Goal: Transaction & Acquisition: Download file/media

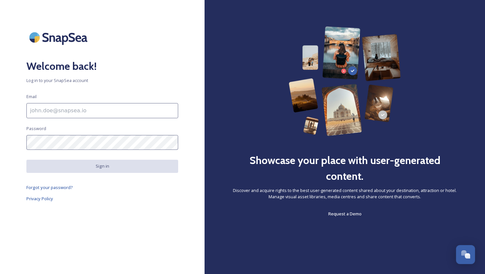
click at [78, 113] on input at bounding box center [102, 110] width 152 height 15
type input "[EMAIL_ADDRESS][DOMAIN_NAME]"
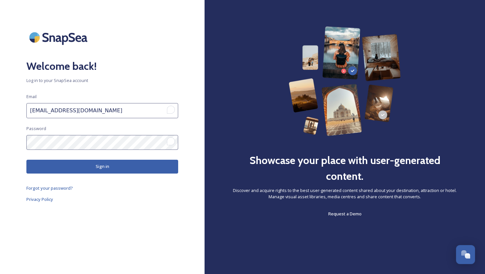
click at [73, 169] on button "Sign in" at bounding box center [102, 167] width 152 height 14
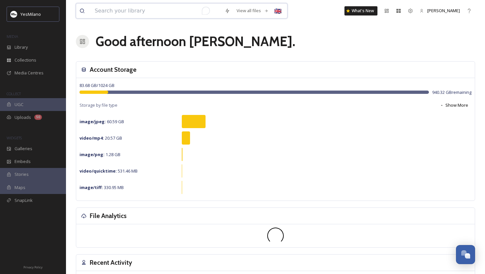
click at [138, 15] on input "To enrich screen reader interactions, please activate Accessibility in Grammarl…" at bounding box center [156, 11] width 130 height 15
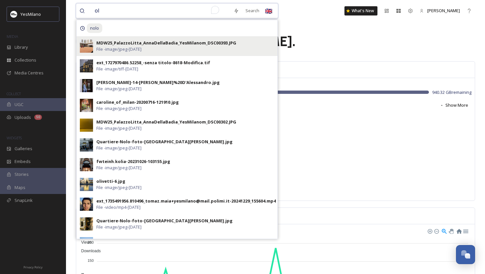
type input "o"
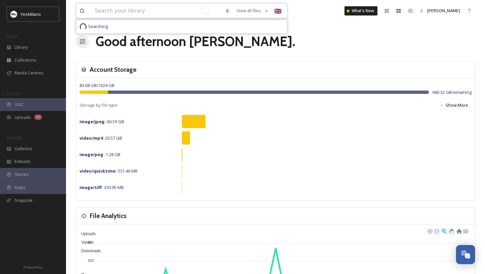
paste input "milano cortina"
type input "milano cortina"
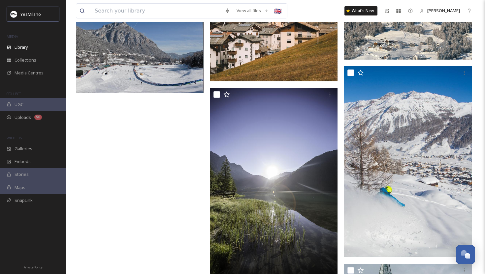
scroll to position [657, 0]
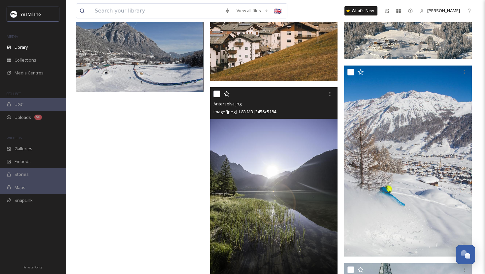
click at [281, 151] on img at bounding box center [274, 183] width 128 height 192
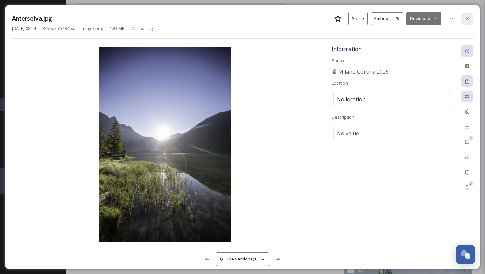
click at [466, 18] on icon at bounding box center [467, 18] width 3 height 3
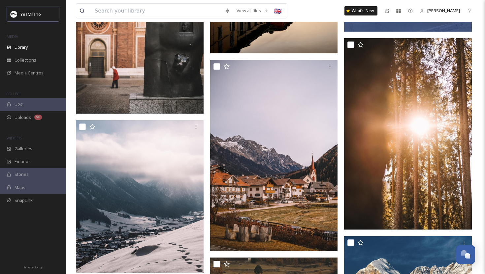
scroll to position [187, 0]
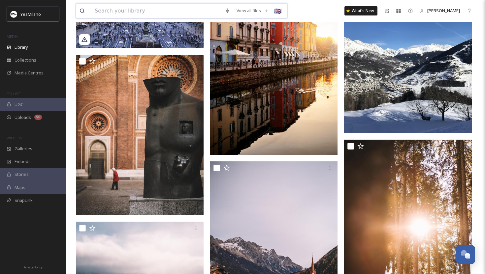
click at [146, 13] on input at bounding box center [156, 11] width 130 height 15
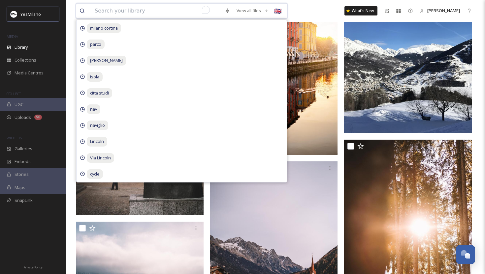
paste input "olympics"
type input "olympics"
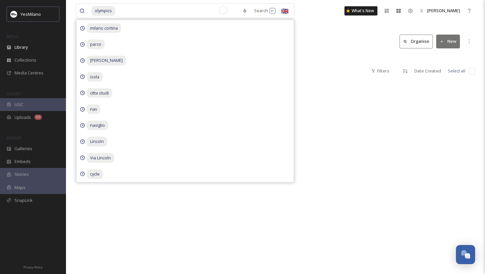
click at [305, 44] on div "Library Search Organise New" at bounding box center [275, 42] width 399 height 20
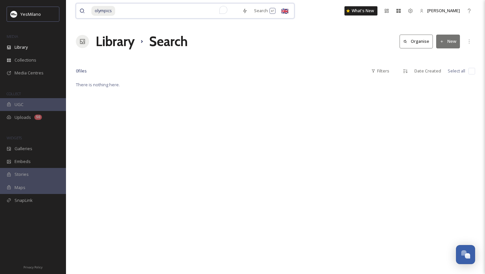
click at [137, 5] on input "To enrich screen reader interactions, please activate Accessibility in Grammarl…" at bounding box center [177, 11] width 123 height 15
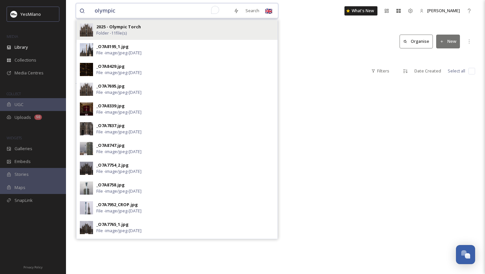
type input "olympic"
click at [117, 30] on span "Folder - 11 file(s)" at bounding box center [111, 33] width 30 height 6
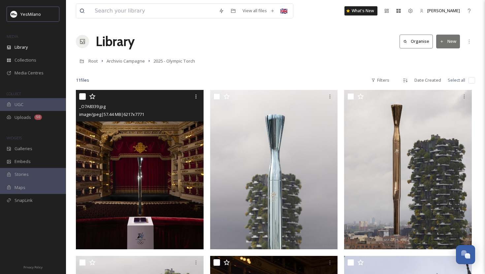
click at [137, 171] on img at bounding box center [140, 170] width 128 height 160
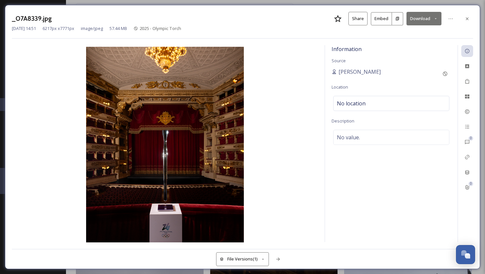
click at [414, 17] on button "Download" at bounding box center [423, 19] width 35 height 14
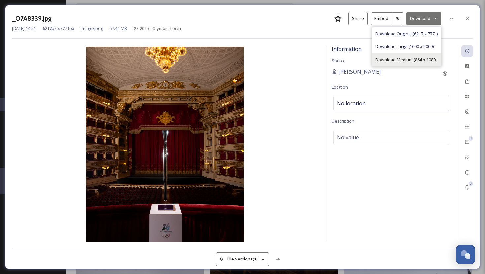
click at [388, 60] on span "Download Medium (864 x 1080)" at bounding box center [405, 60] width 61 height 6
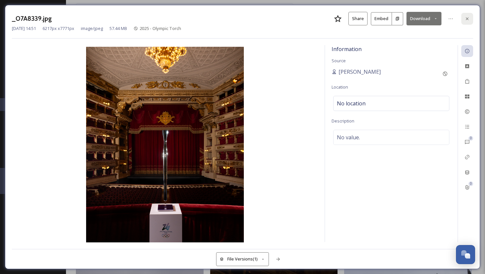
click at [463, 19] on div at bounding box center [467, 19] width 12 height 12
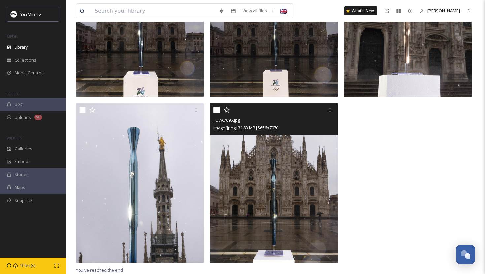
scroll to position [327, 0]
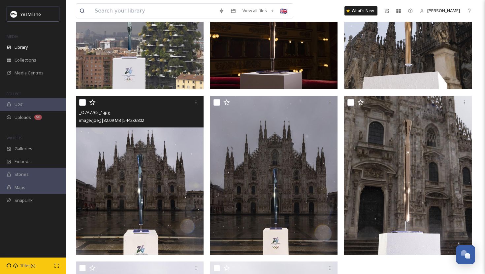
click at [160, 195] on img at bounding box center [140, 176] width 128 height 160
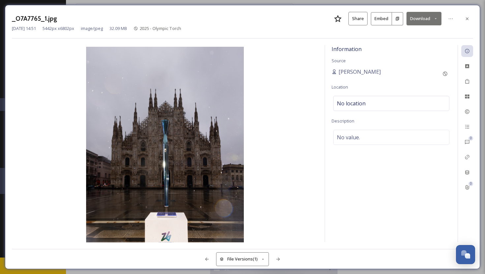
click at [424, 16] on button "Download" at bounding box center [423, 19] width 35 height 14
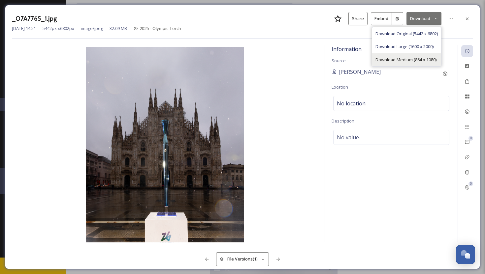
click at [408, 58] on span "Download Medium (864 x 1080)" at bounding box center [405, 60] width 61 height 6
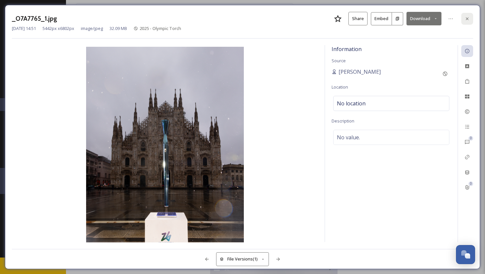
click at [465, 17] on icon at bounding box center [466, 18] width 5 height 5
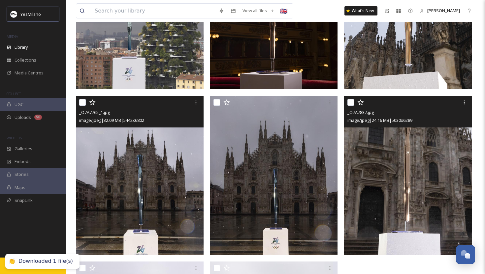
scroll to position [485, 0]
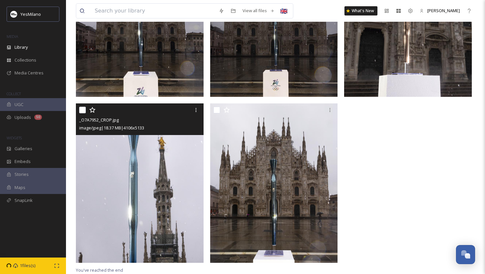
click at [154, 206] on img at bounding box center [140, 184] width 128 height 160
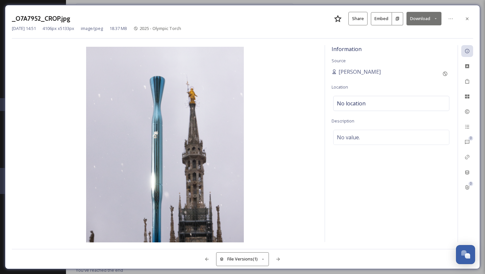
click at [415, 19] on button "Download" at bounding box center [423, 19] width 35 height 14
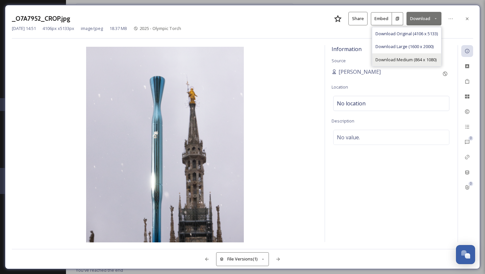
click at [400, 58] on span "Download Medium (864 x 1080)" at bounding box center [405, 60] width 61 height 6
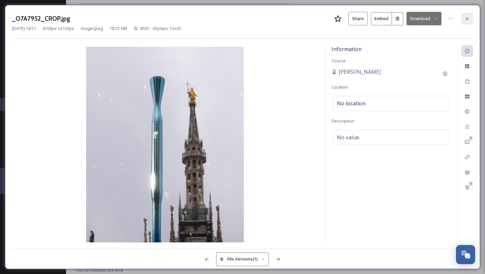
click at [467, 18] on icon at bounding box center [466, 18] width 5 height 5
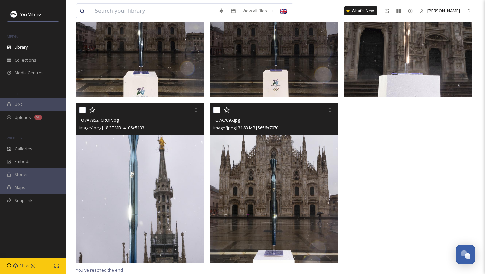
click at [303, 196] on img at bounding box center [274, 184] width 128 height 160
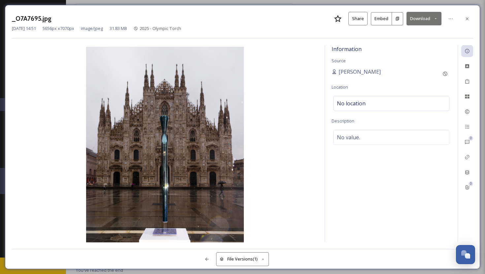
click at [417, 17] on button "Download" at bounding box center [423, 19] width 35 height 14
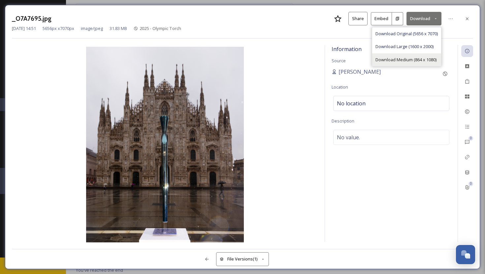
click at [401, 57] on span "Download Medium (864 x 1080)" at bounding box center [405, 60] width 61 height 6
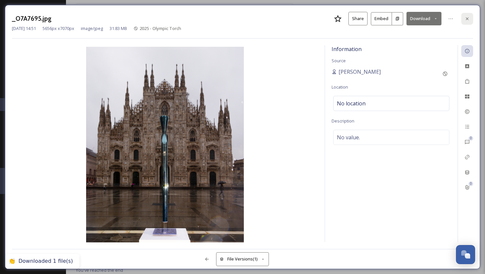
click at [463, 19] on div at bounding box center [467, 19] width 12 height 12
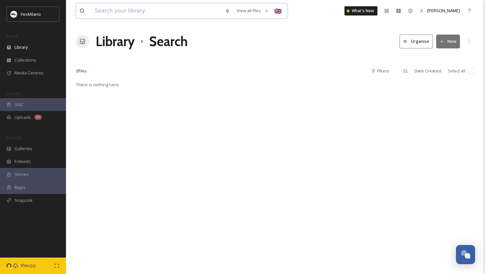
click at [99, 10] on input at bounding box center [156, 11] width 130 height 15
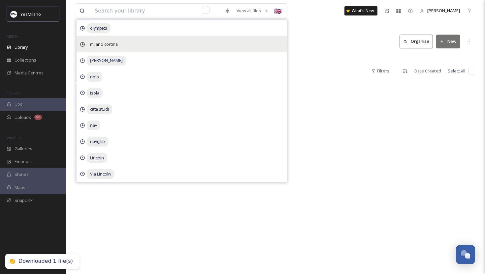
click at [104, 33] on span "milano cortina" at bounding box center [99, 28] width 24 height 10
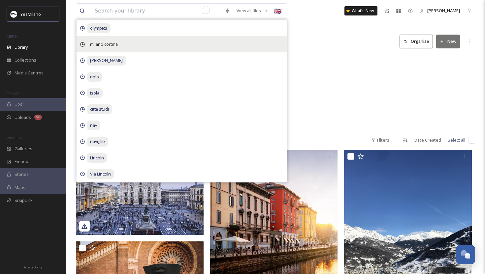
click at [104, 33] on span "milano cortina" at bounding box center [99, 28] width 24 height 10
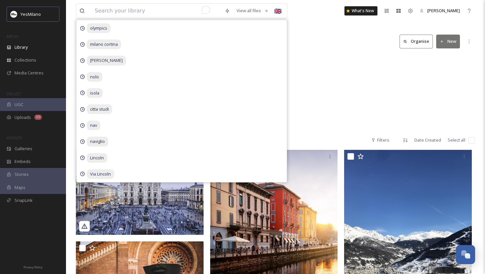
click at [318, 96] on div "Milano Cortina 2026 13 items" at bounding box center [275, 93] width 399 height 76
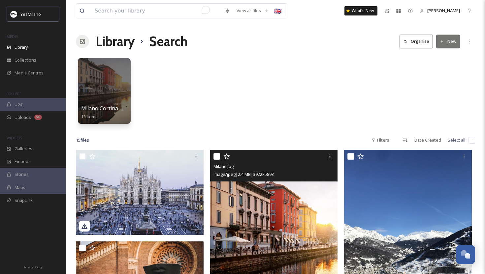
click at [246, 266] on img at bounding box center [274, 246] width 128 height 192
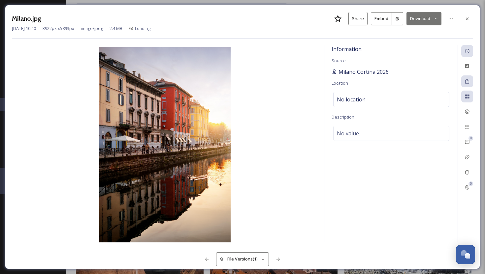
click at [361, 73] on span "Milano Cortina 2026" at bounding box center [363, 72] width 50 height 8
click at [355, 71] on span "Milano Cortina 2026" at bounding box center [363, 72] width 50 height 8
click at [343, 69] on span "Milano Cortina 2026" at bounding box center [363, 72] width 50 height 8
drag, startPoint x: 338, startPoint y: 71, endPoint x: 390, endPoint y: 71, distance: 51.5
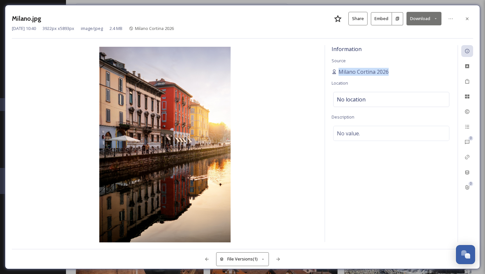
click at [390, 72] on div "Milano Cortina 2026" at bounding box center [390, 72] width 119 height 8
copy span "Milano Cortina 2026"
click at [465, 22] on div at bounding box center [467, 19] width 12 height 12
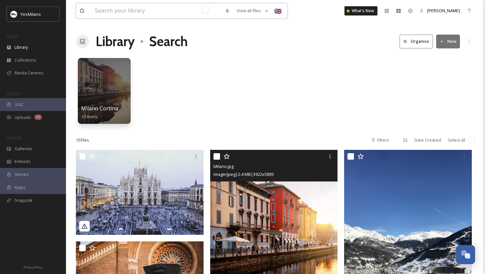
click at [175, 6] on input "To enrich screen reader interactions, please activate Accessibility in Grammarl…" at bounding box center [156, 11] width 130 height 15
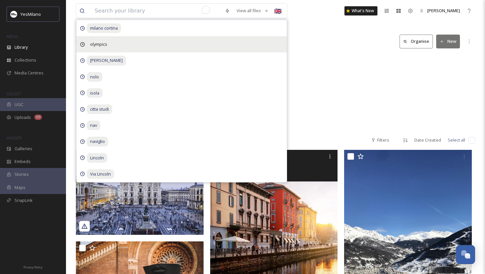
click at [110, 33] on span "olympics" at bounding box center [104, 28] width 34 height 10
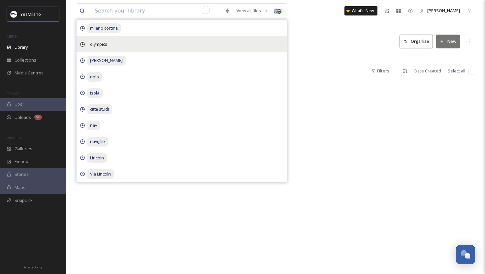
click at [95, 33] on span "olympics" at bounding box center [104, 28] width 34 height 10
click at [141, 48] on div "olympics" at bounding box center [182, 44] width 210 height 16
click at [140, 44] on div "olympics" at bounding box center [182, 44] width 210 height 16
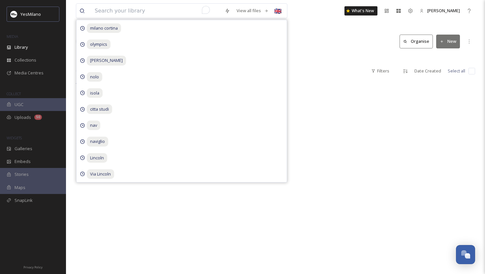
click at [320, 13] on div "View all files milano cortina olympics [PERSON_NAME] nolo isola citta studi nav…" at bounding box center [275, 11] width 399 height 22
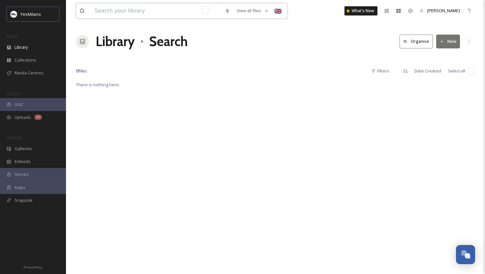
click at [173, 14] on input "To enrich screen reader interactions, please activate Accessibility in Grammarl…" at bounding box center [156, 11] width 130 height 15
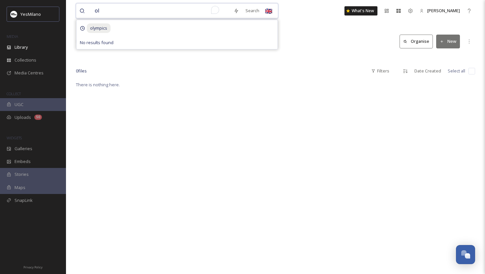
type input "o"
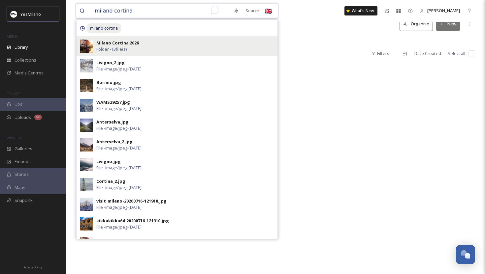
type input "milano cortina"
click at [156, 47] on div "Milano Cortina 2026 Folder - 13 file(s)" at bounding box center [185, 46] width 178 height 13
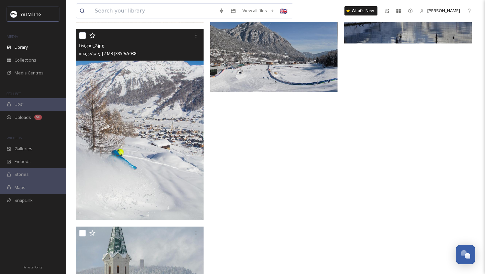
scroll to position [715, 0]
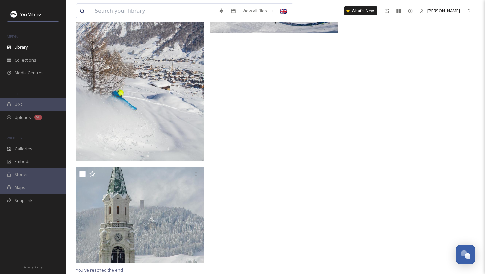
click at [148, 124] on img at bounding box center [140, 66] width 128 height 192
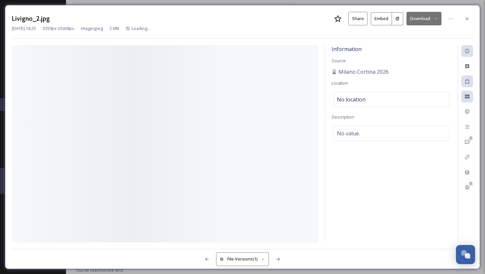
scroll to position [517, 0]
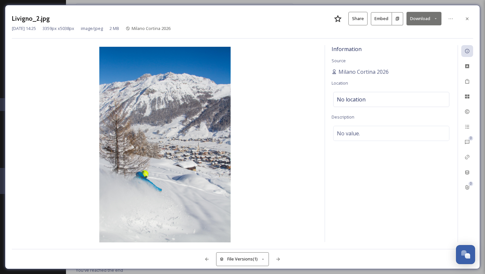
click at [425, 19] on button "Download" at bounding box center [423, 19] width 35 height 14
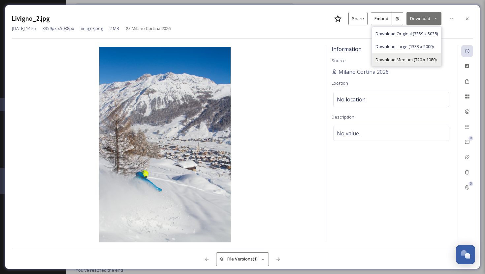
click at [388, 58] on span "Download Medium (720 x 1080)" at bounding box center [405, 60] width 61 height 6
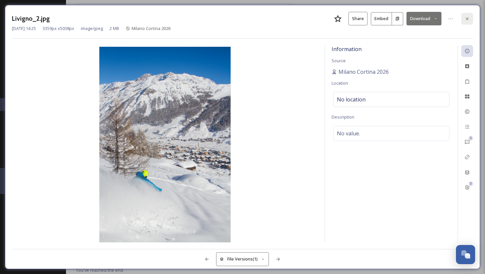
click at [463, 18] on div at bounding box center [467, 19] width 12 height 12
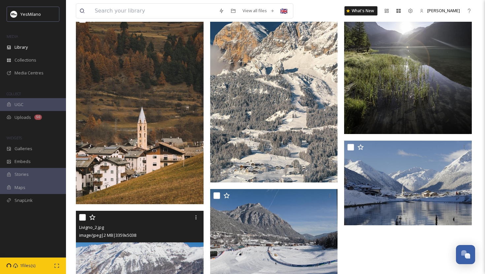
scroll to position [455, 0]
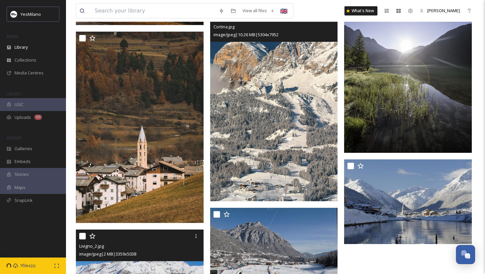
click at [256, 173] on img at bounding box center [274, 105] width 128 height 191
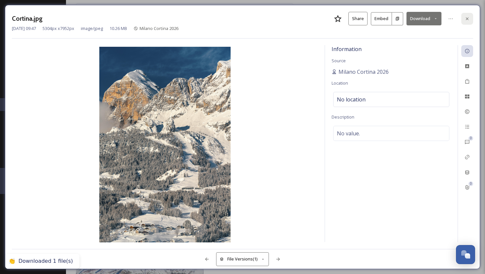
click at [469, 18] on icon at bounding box center [466, 18] width 5 height 5
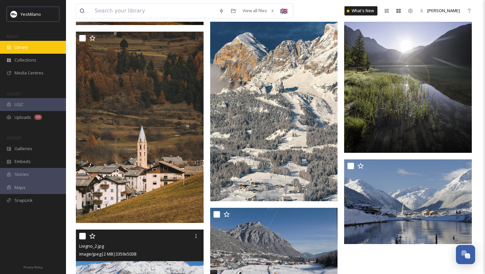
click at [21, 47] on span "Library" at bounding box center [21, 47] width 13 height 6
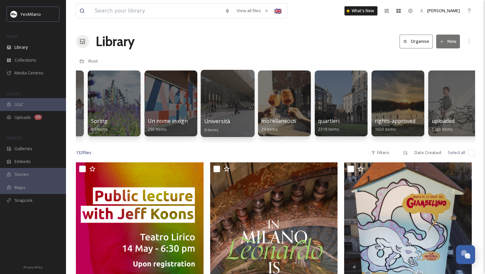
scroll to position [0, 1587]
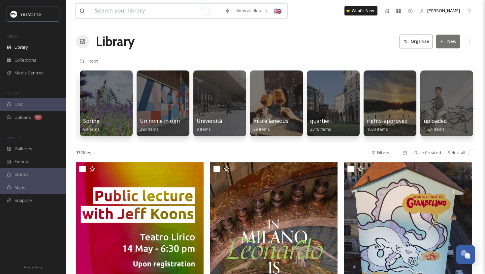
click at [155, 4] on input "To enrich screen reader interactions, please activate Accessibility in Grammarl…" at bounding box center [156, 11] width 130 height 15
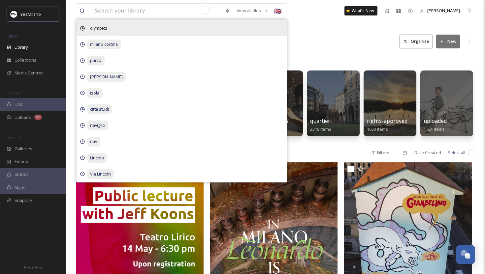
click at [104, 23] on span "olympics" at bounding box center [99, 28] width 24 height 10
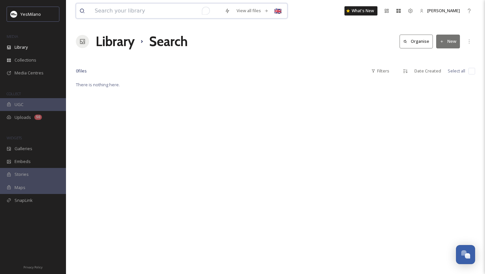
click at [116, 8] on input "To enrich screen reader interactions, please activate Accessibility in Grammarl…" at bounding box center [156, 11] width 130 height 15
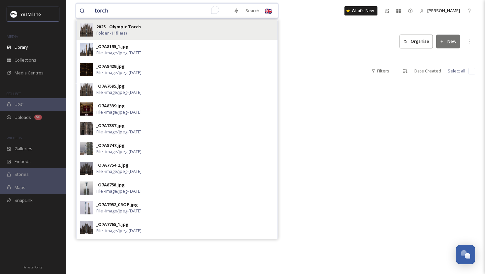
type input "torch"
click at [103, 32] on span "Folder - 11 file(s)" at bounding box center [111, 33] width 30 height 6
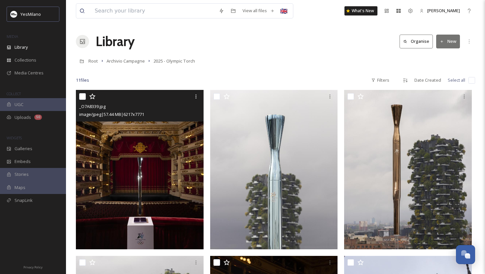
click at [153, 202] on img at bounding box center [140, 170] width 128 height 160
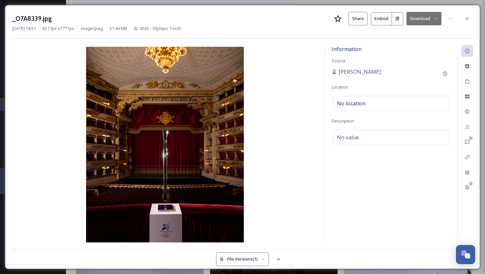
click at [341, 8] on div "_O7A8339.jpg Share Embed Download [DATE] 14:51 6217 px x 7771 px image/jpeg 57.…" at bounding box center [242, 137] width 475 height 265
click at [424, 26] on div "[DATE] 14:51 6217 px x 7771 px image/jpeg 57.44 MB 2025 - Olympic Torch" at bounding box center [242, 28] width 461 height 6
click at [417, 21] on button "Download" at bounding box center [423, 19] width 35 height 14
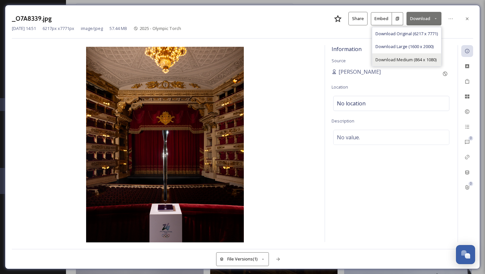
click at [403, 60] on span "Download Medium (864 x 1080)" at bounding box center [405, 60] width 61 height 6
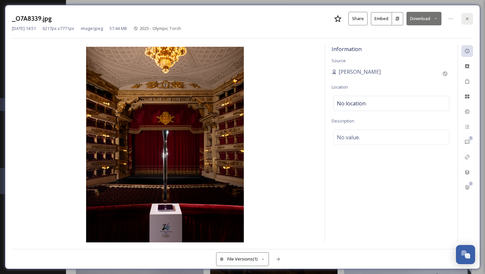
click at [469, 19] on icon at bounding box center [466, 18] width 5 height 5
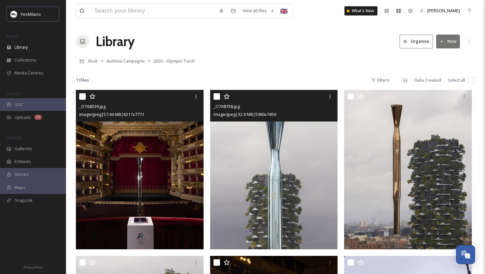
click at [256, 205] on img at bounding box center [274, 170] width 128 height 160
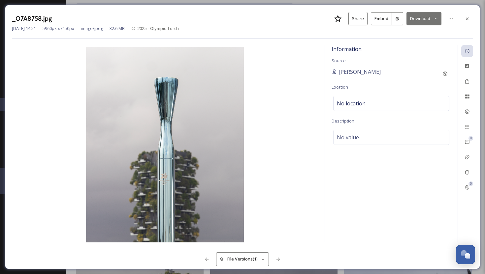
click at [425, 17] on button "Download" at bounding box center [423, 19] width 35 height 14
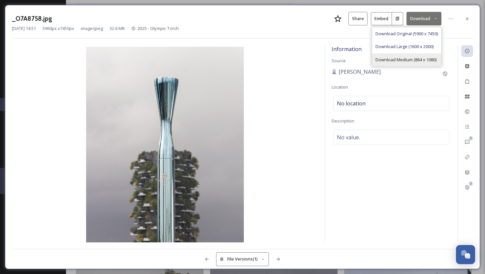
click at [398, 58] on span "Download Medium (864 x 1080)" at bounding box center [405, 60] width 61 height 6
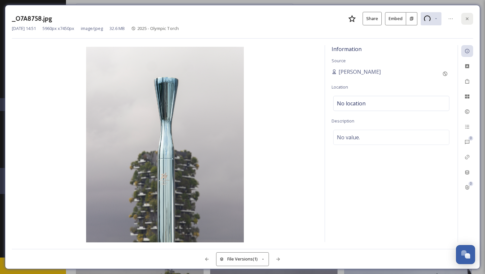
click at [469, 18] on icon at bounding box center [466, 18] width 5 height 5
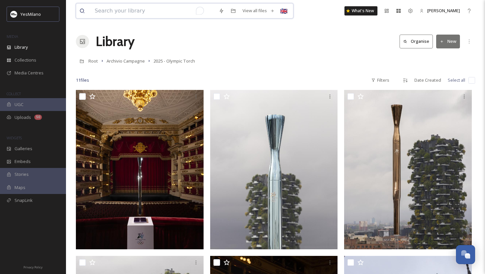
click at [154, 11] on input "To enrich screen reader interactions, please activate Accessibility in Grammarl…" at bounding box center [153, 11] width 124 height 15
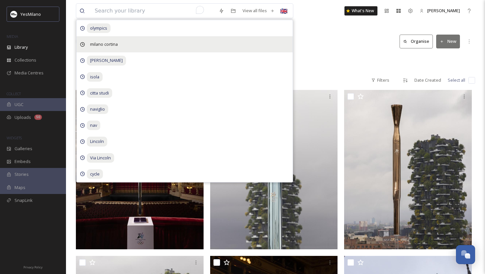
click at [110, 33] on span "milano cortina" at bounding box center [99, 28] width 24 height 10
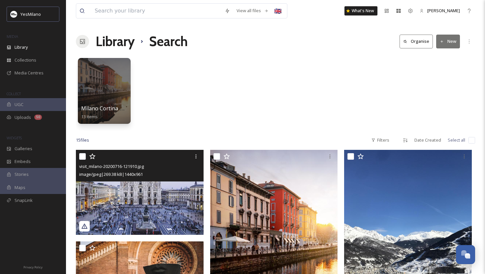
click at [167, 202] on img at bounding box center [140, 192] width 128 height 85
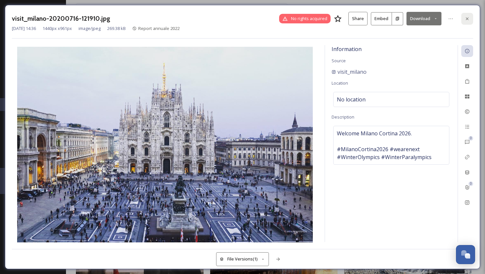
click at [463, 19] on div at bounding box center [467, 19] width 12 height 12
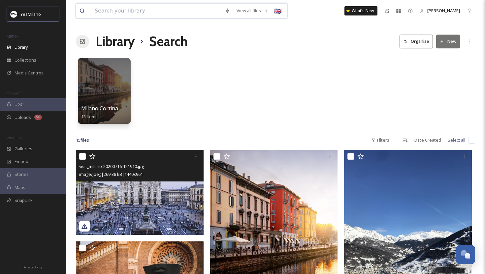
click at [131, 13] on input at bounding box center [156, 11] width 130 height 15
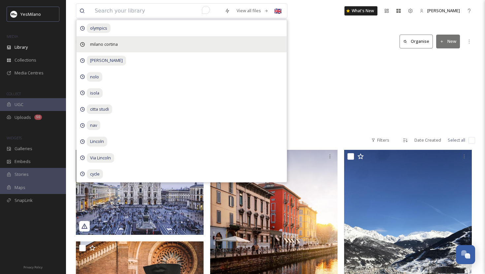
click at [110, 33] on span "milano cortina" at bounding box center [99, 28] width 24 height 10
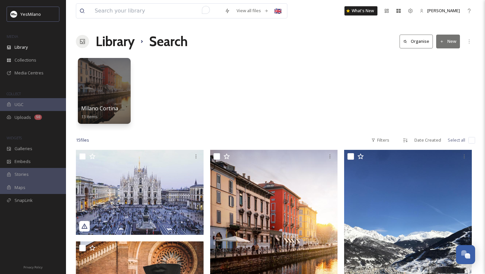
click at [307, 88] on div "Milano Cortina 2026 13 items" at bounding box center [275, 93] width 399 height 76
